Goal: Task Accomplishment & Management: Manage account settings

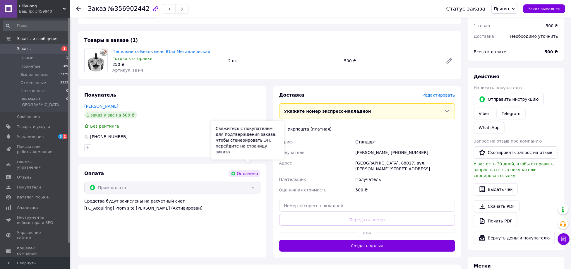
scroll to position [73, 0]
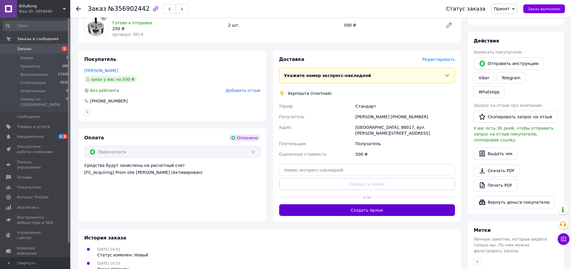
click at [325, 204] on button "Создать ярлык" at bounding box center [367, 210] width 176 height 12
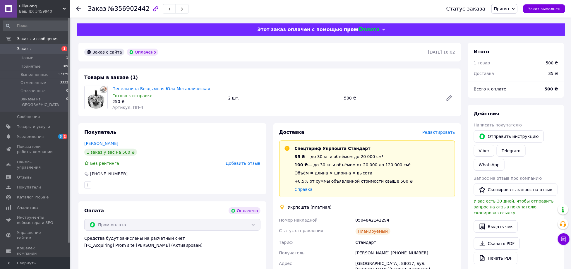
scroll to position [125, 0]
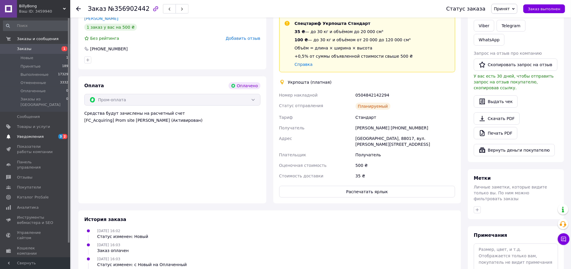
click at [59, 134] on span "3 2" at bounding box center [62, 136] width 16 height 5
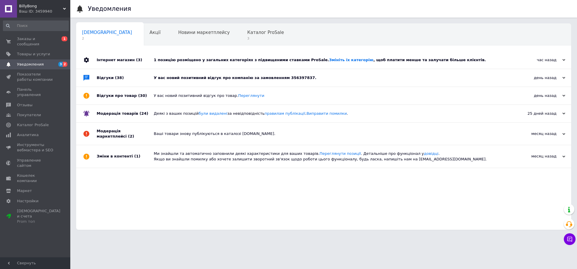
click at [245, 80] on div "У вас новий позитивний відгук про компанію за замовленням 356397837." at bounding box center [330, 77] width 353 height 5
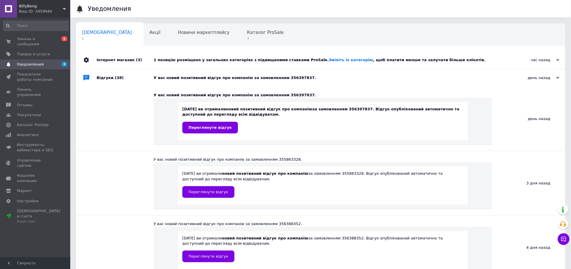
click at [210, 114] on div "[DATE] ви отримали новий позитивний відгук про компанію за замовленням 35639783…" at bounding box center [322, 120] width 281 height 27
click at [211, 129] on span "Переглянути відгук" at bounding box center [210, 127] width 43 height 4
click at [559, 59] on icon at bounding box center [558, 60] width 3 height 3
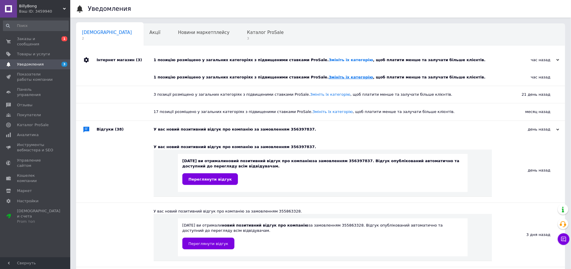
click at [329, 77] on link "Змініть їх категорію" at bounding box center [351, 77] width 44 height 4
